Goal: Find specific page/section: Find specific page/section

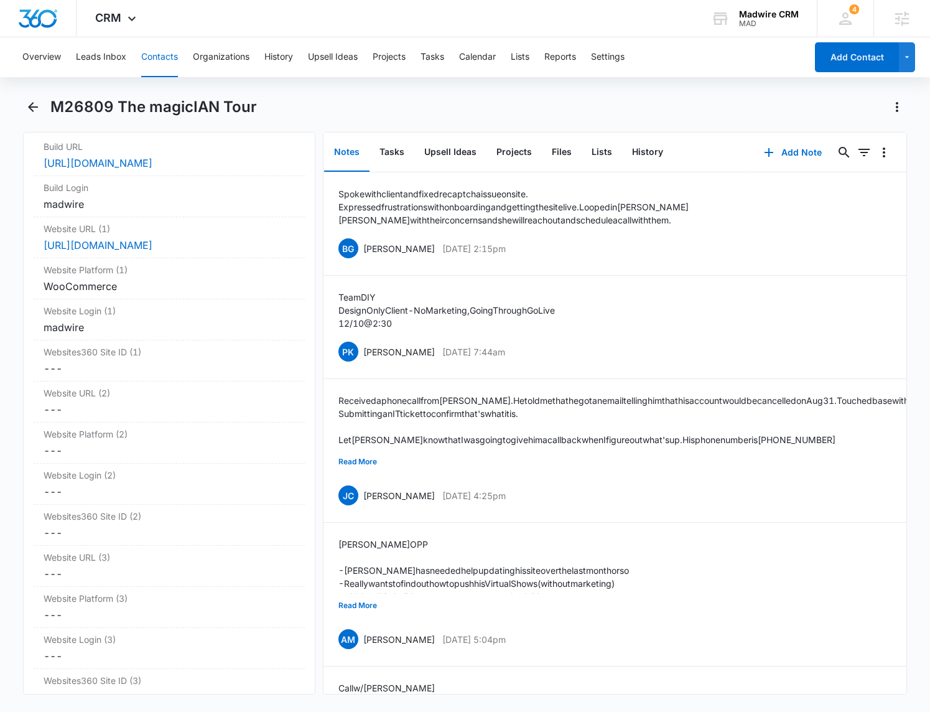
scroll to position [4641, 0]
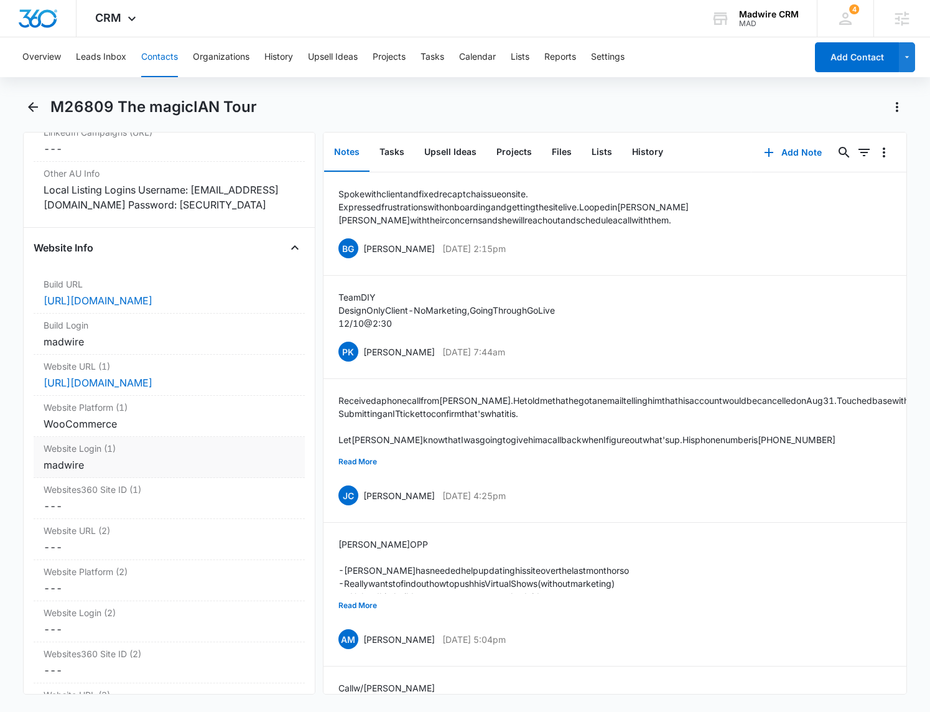
click at [196, 472] on div "madwire" at bounding box center [169, 464] width 251 height 15
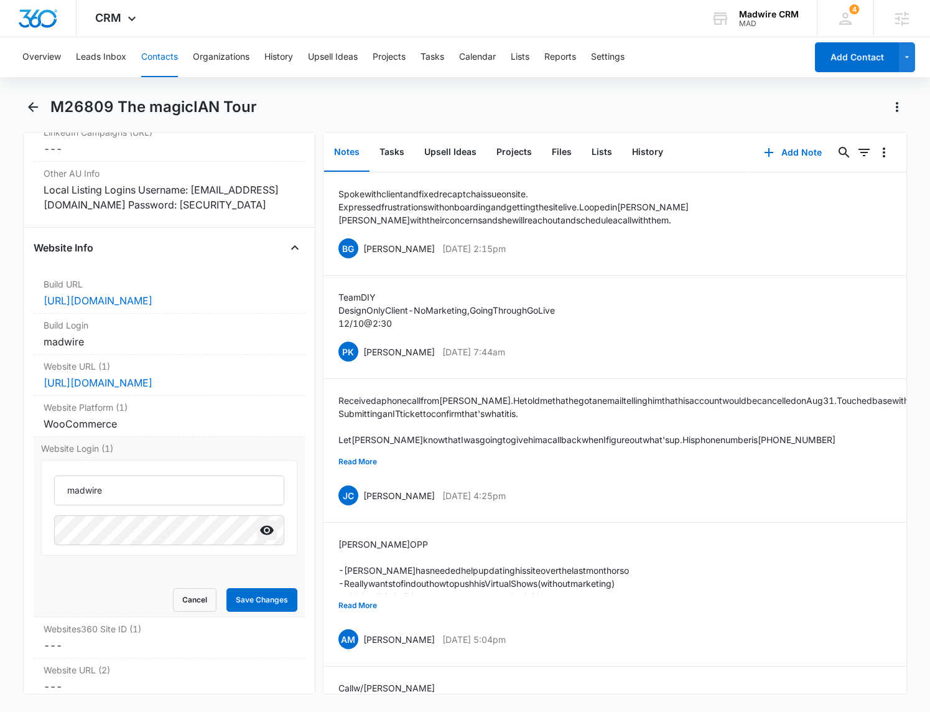
click at [263, 537] on icon "Show" at bounding box center [266, 530] width 15 height 15
click at [6, 546] on main "M26809 The magicIAN Tour Remove M26809 The magicIAN Tour Contact Info Name Canc…" at bounding box center [465, 403] width 930 height 612
